Goal: Task Accomplishment & Management: Manage account settings

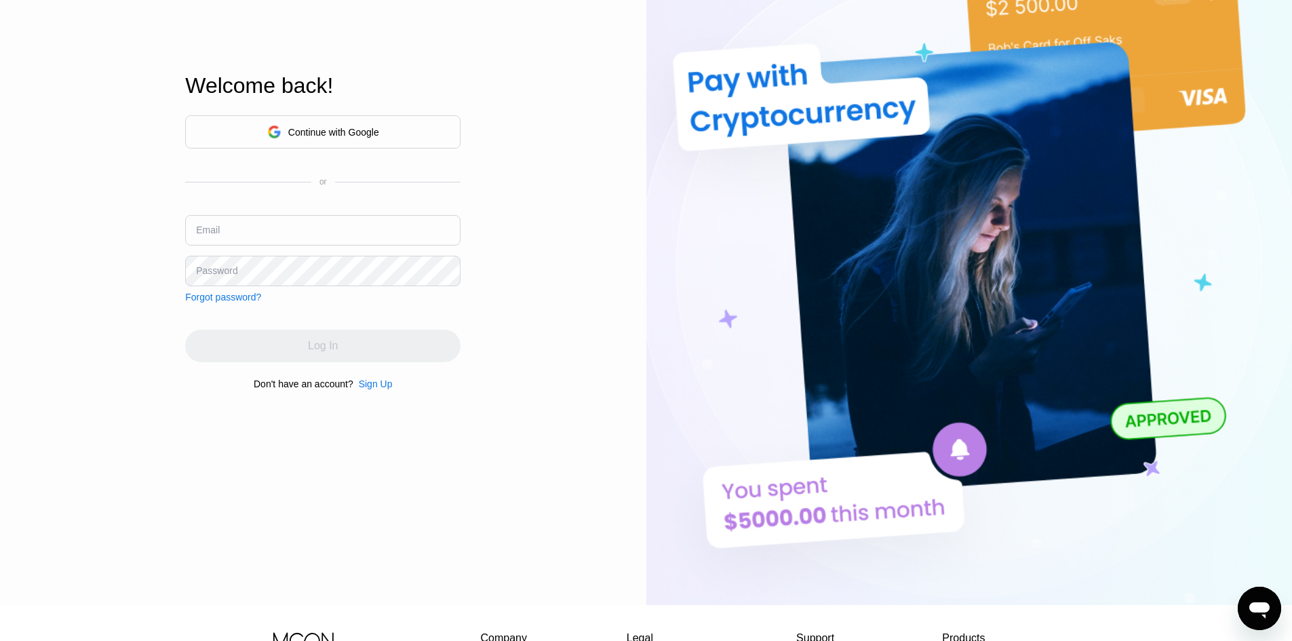
scroll to position [273, 0]
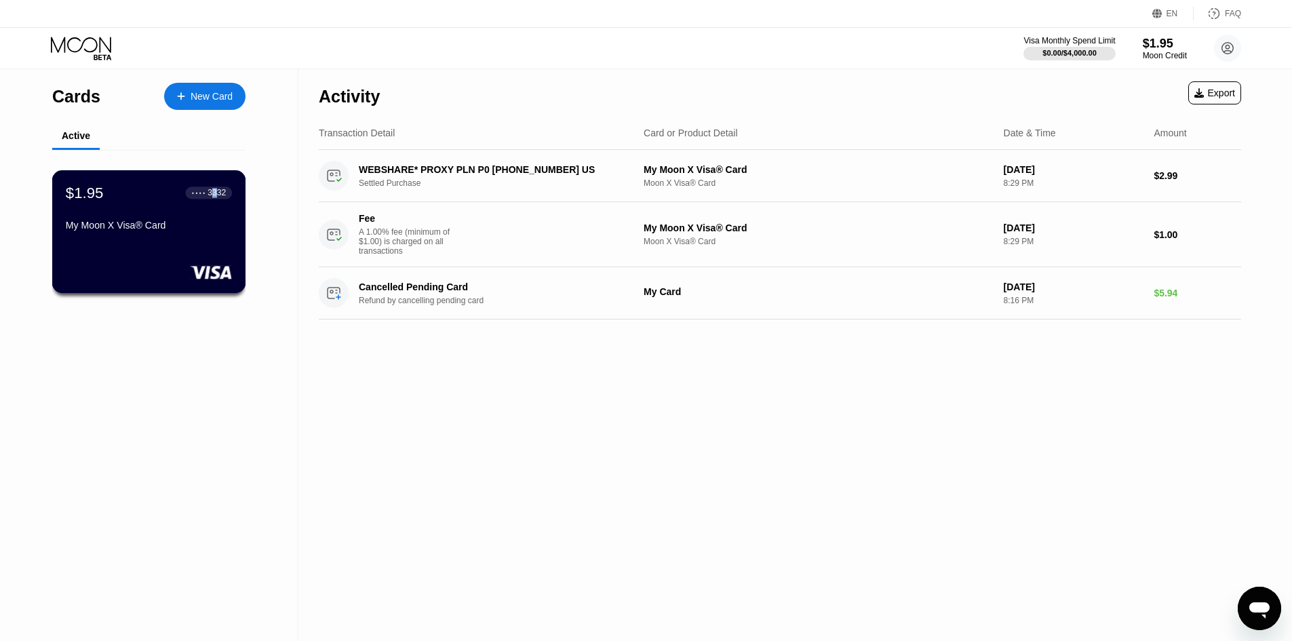
click at [215, 197] on div "3332" at bounding box center [217, 192] width 18 height 9
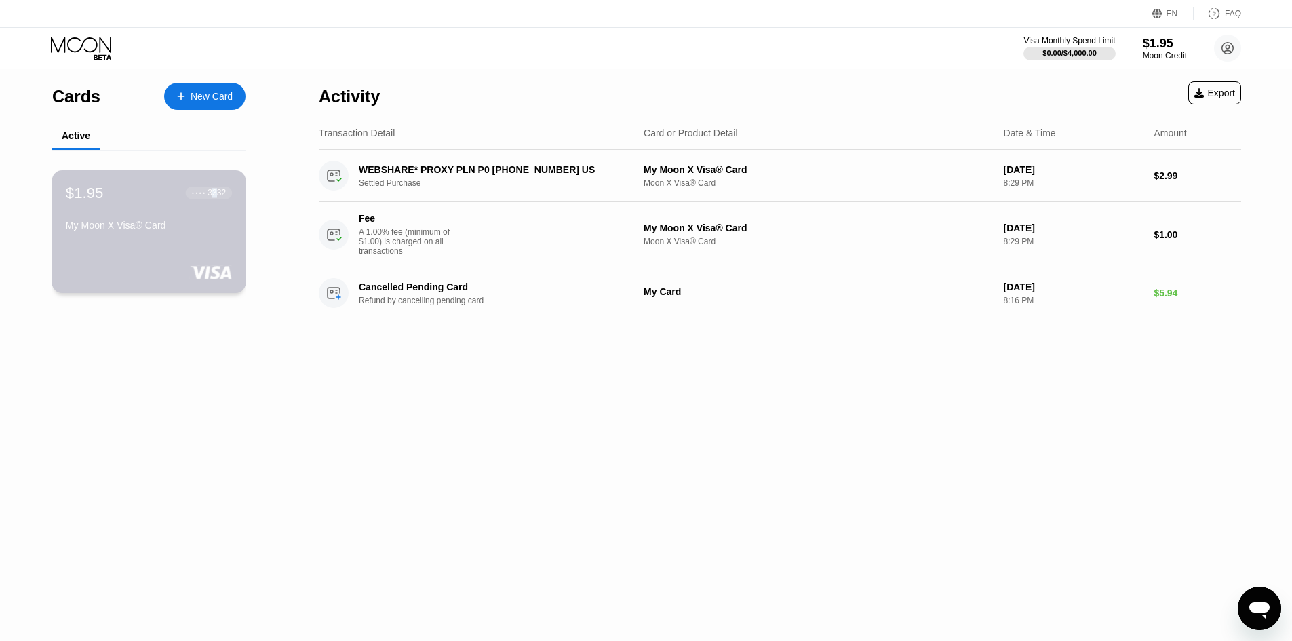
click at [112, 248] on div "$1.95 ● ● ● ● 3332 My Moon X Visa® Card" at bounding box center [149, 231] width 194 height 123
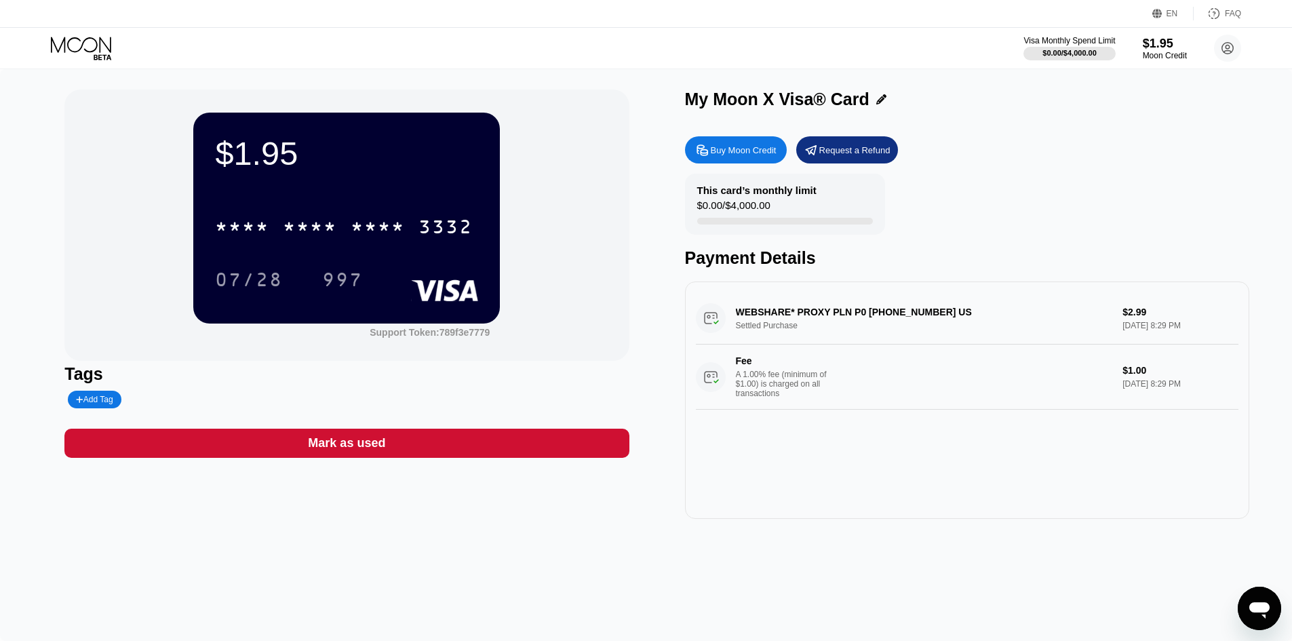
click at [415, 255] on div "* * * * * * * * * * * * 3332 07/28 997" at bounding box center [346, 239] width 263 height 80
click at [406, 217] on div "* * * * * * * * * * * * 3332" at bounding box center [344, 227] width 274 height 34
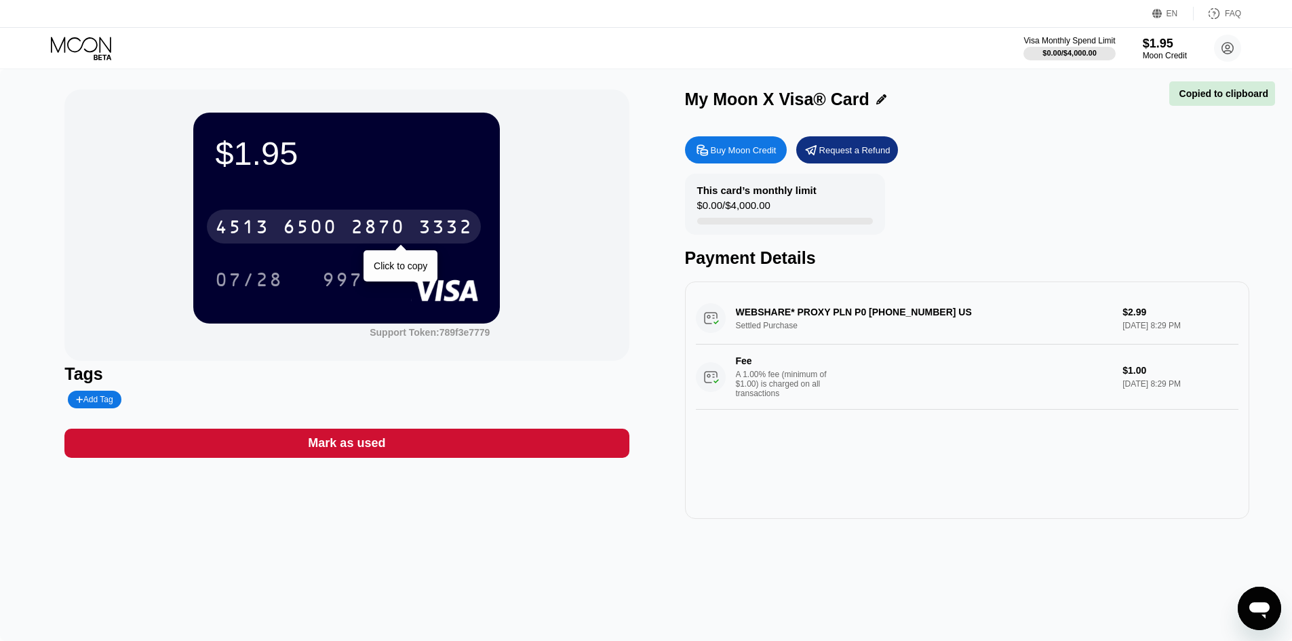
click at [405, 216] on div "[CREDIT_CARD_NUMBER]" at bounding box center [344, 227] width 274 height 34
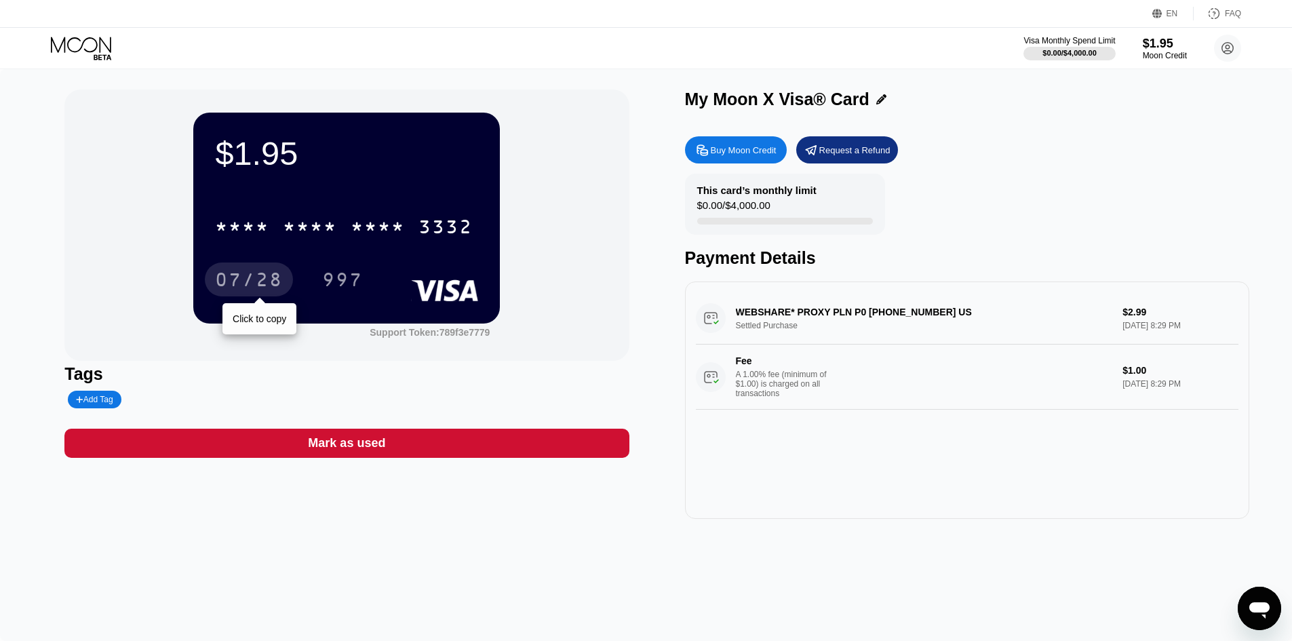
click at [246, 287] on div "07/28" at bounding box center [249, 282] width 68 height 22
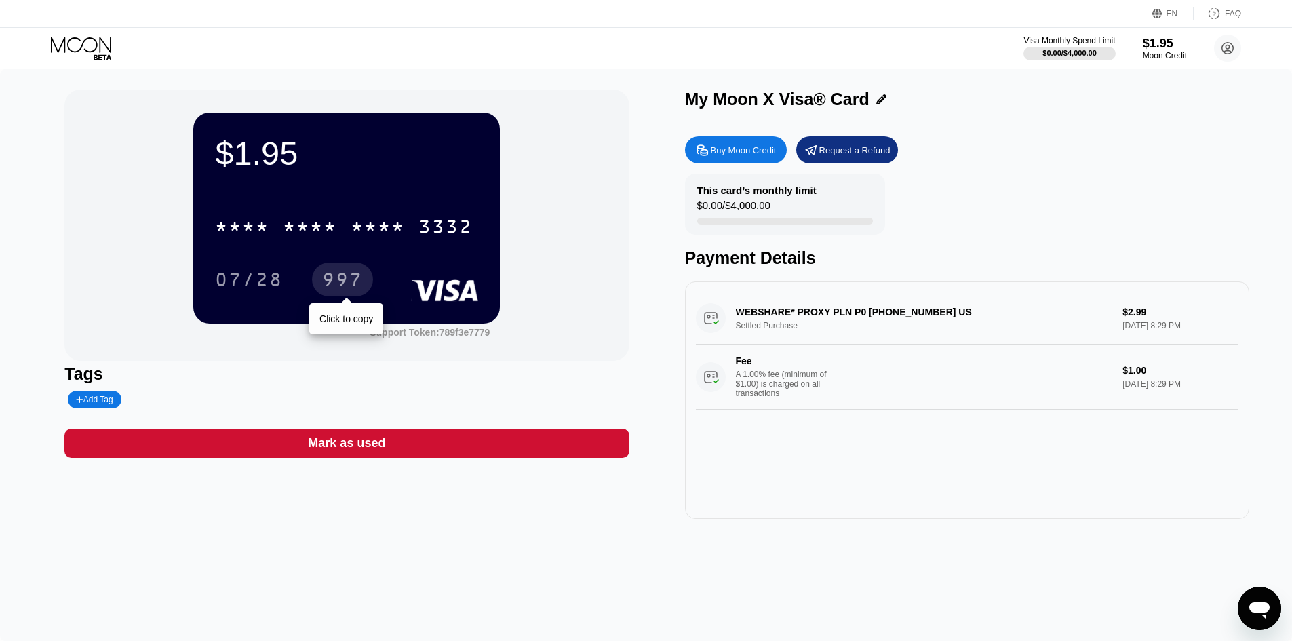
click at [351, 280] on div "997" at bounding box center [342, 282] width 41 height 22
